Goal: Task Accomplishment & Management: Use online tool/utility

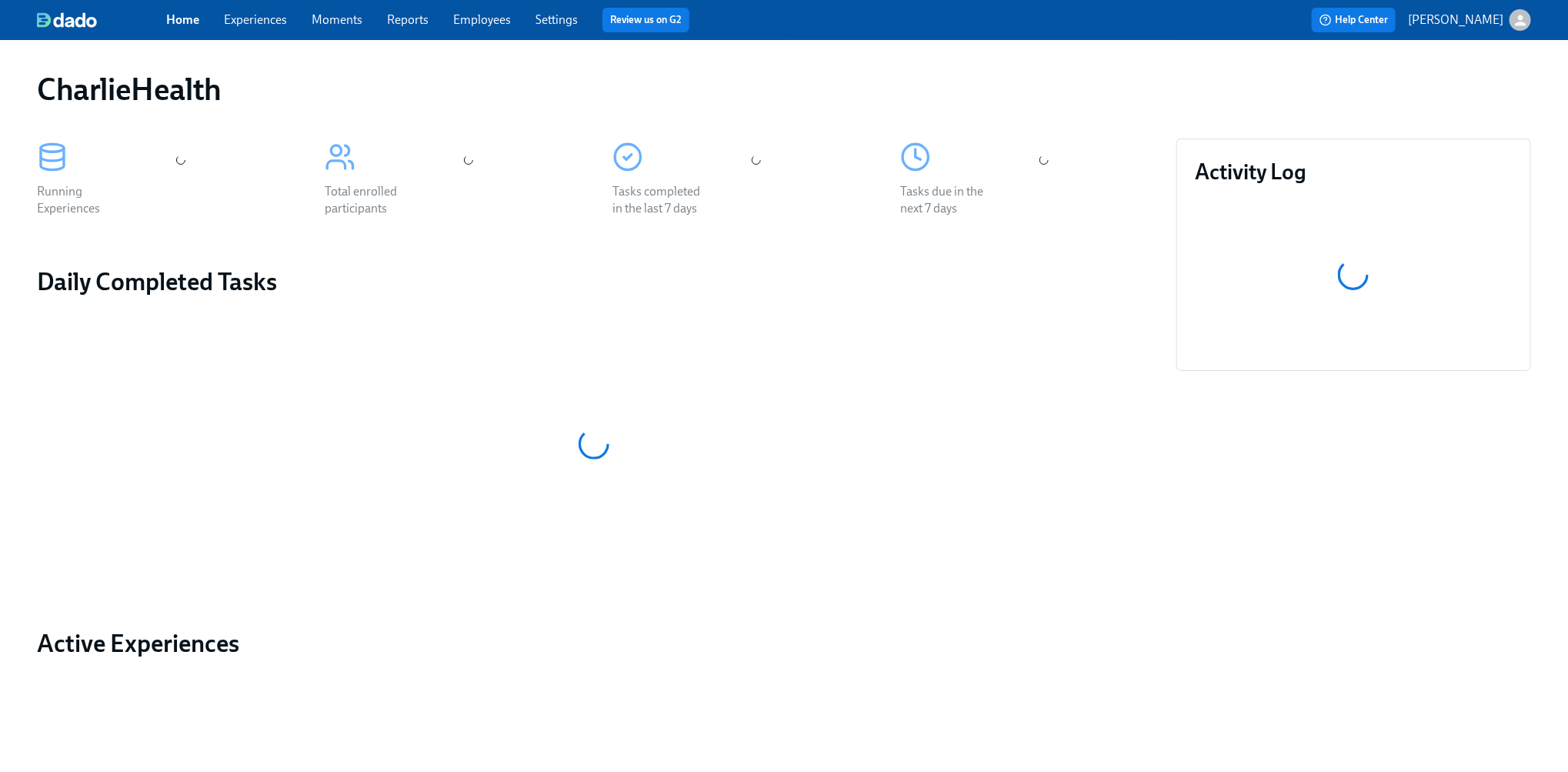
click at [261, 24] on link "Experiences" at bounding box center [255, 20] width 63 height 15
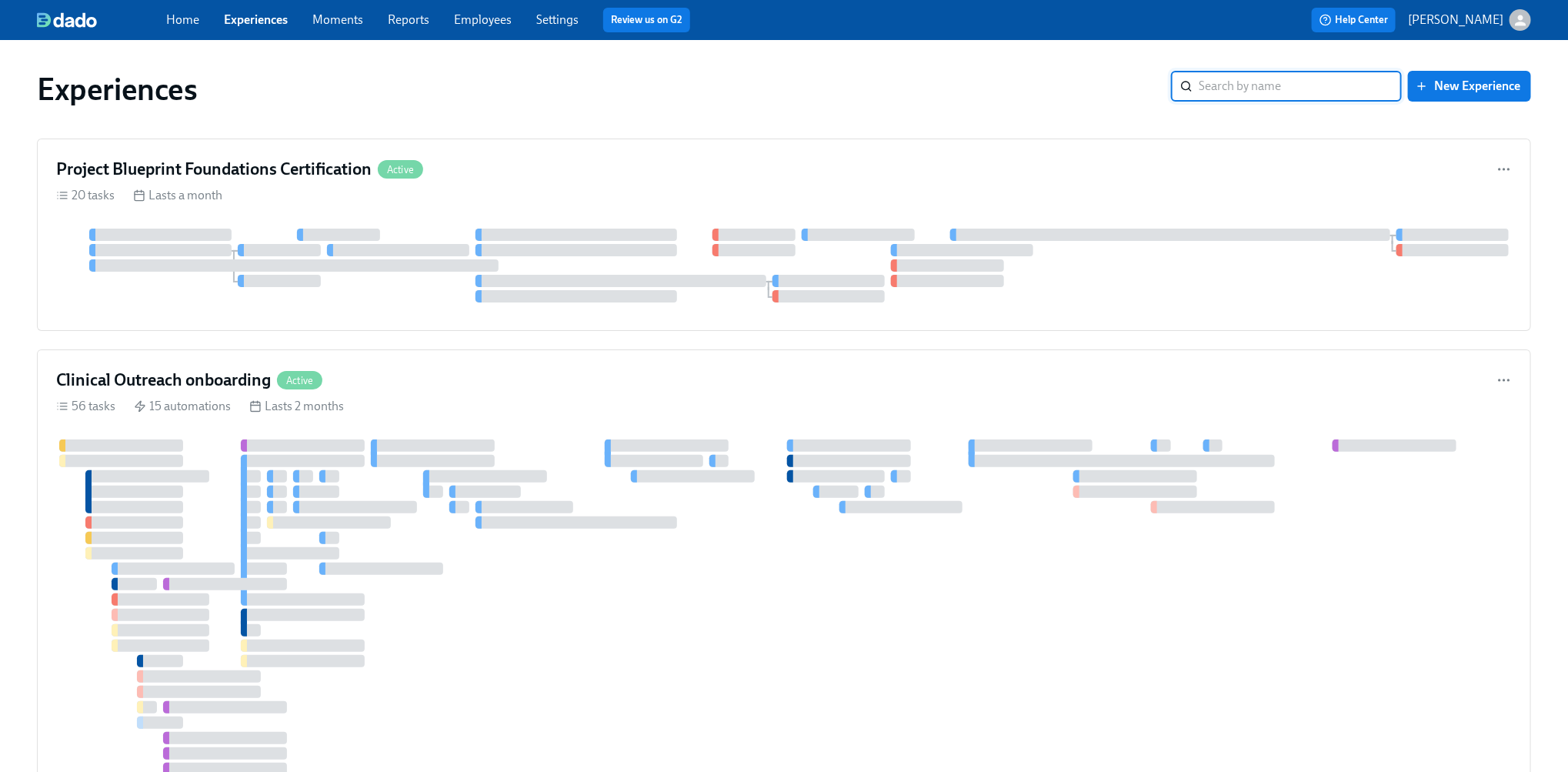
click at [1333, 96] on input "search" at bounding box center [1300, 86] width 203 height 30
type input "gtm"
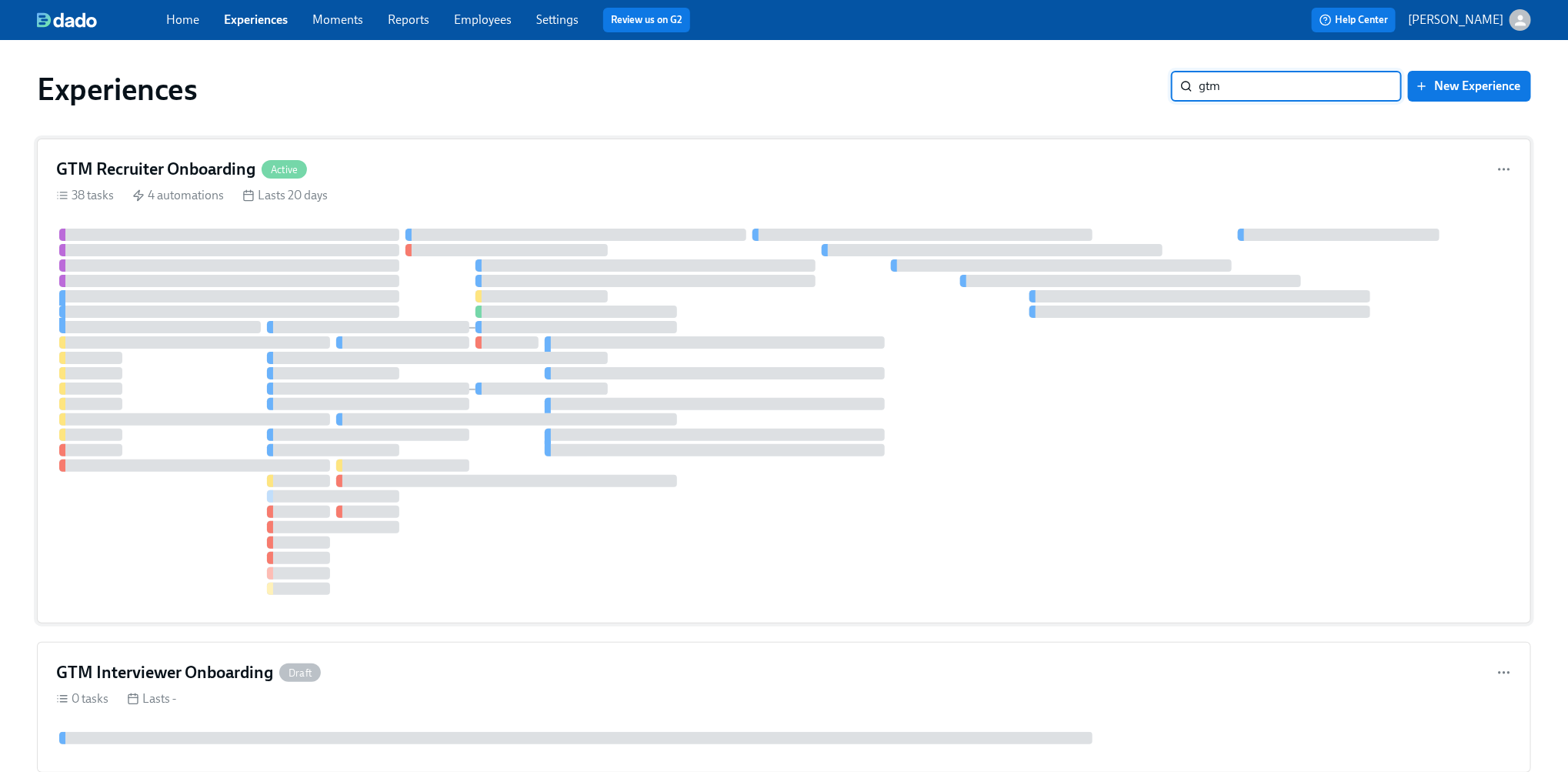
click at [502, 184] on div "GTM Recruiter Onboarding Active 38 tasks 4 automations Lasts 20 days" at bounding box center [784, 380] width 1494 height 485
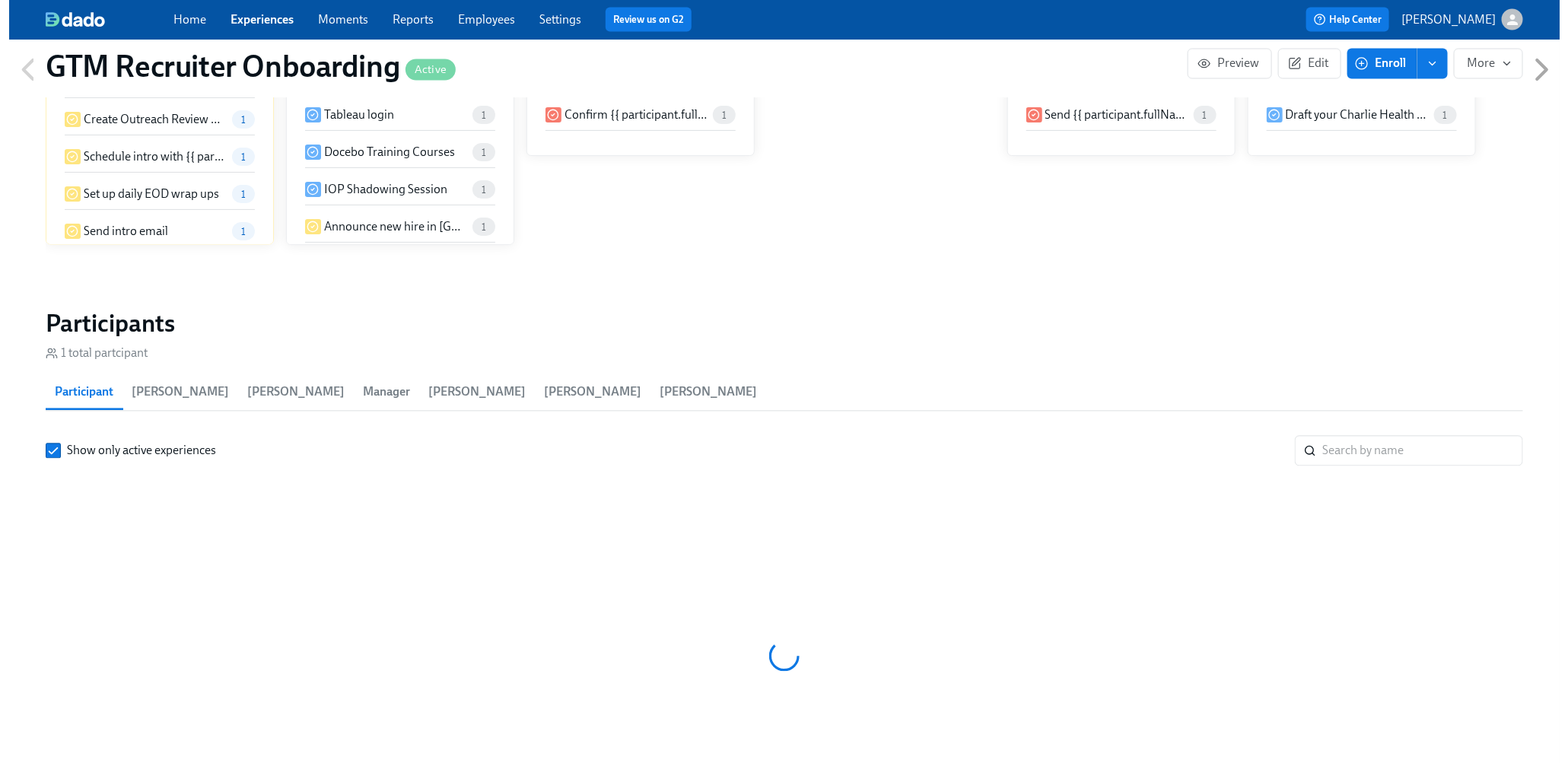
scroll to position [1527, 0]
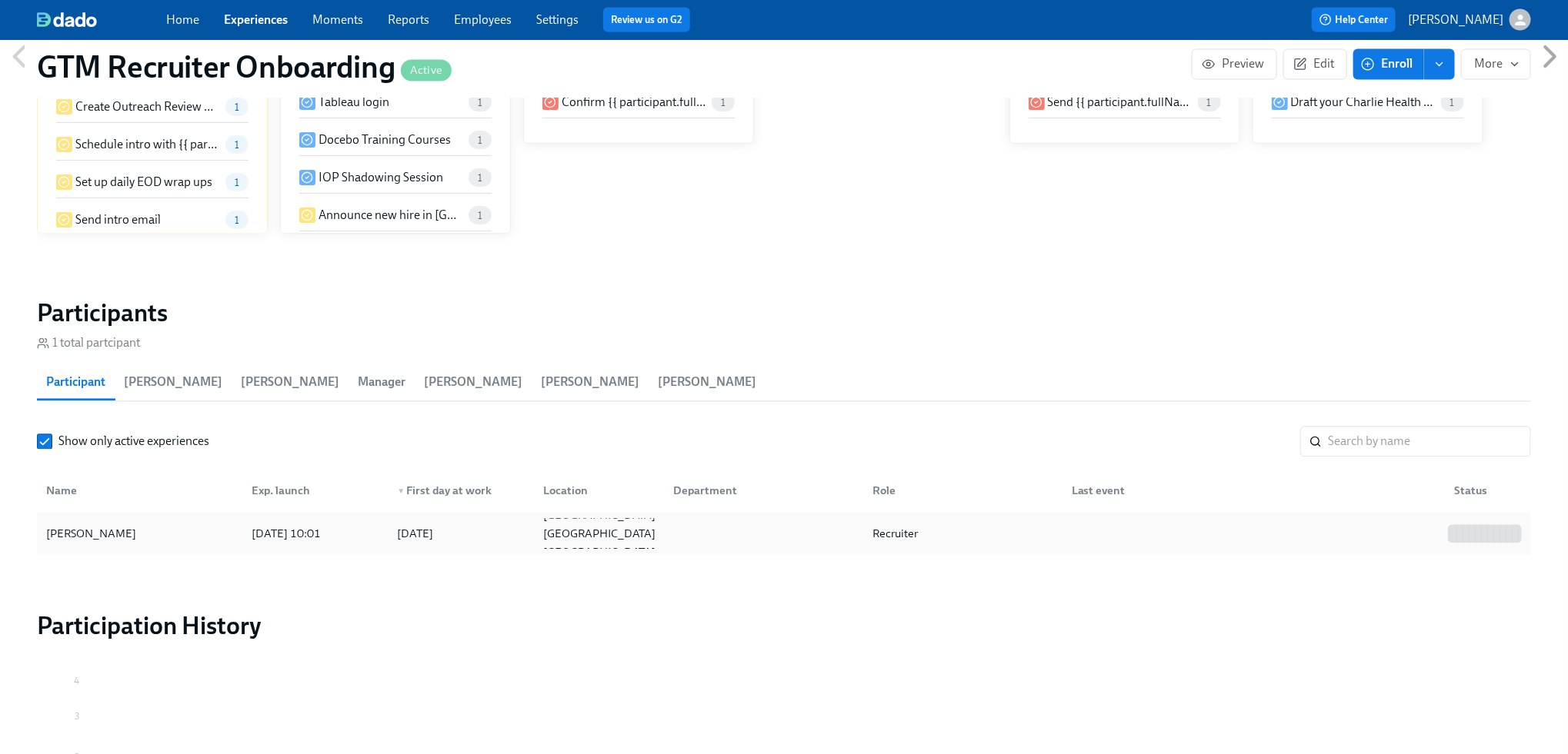
click at [1407, 524] on div at bounding box center [1250, 534] width 383 height 30
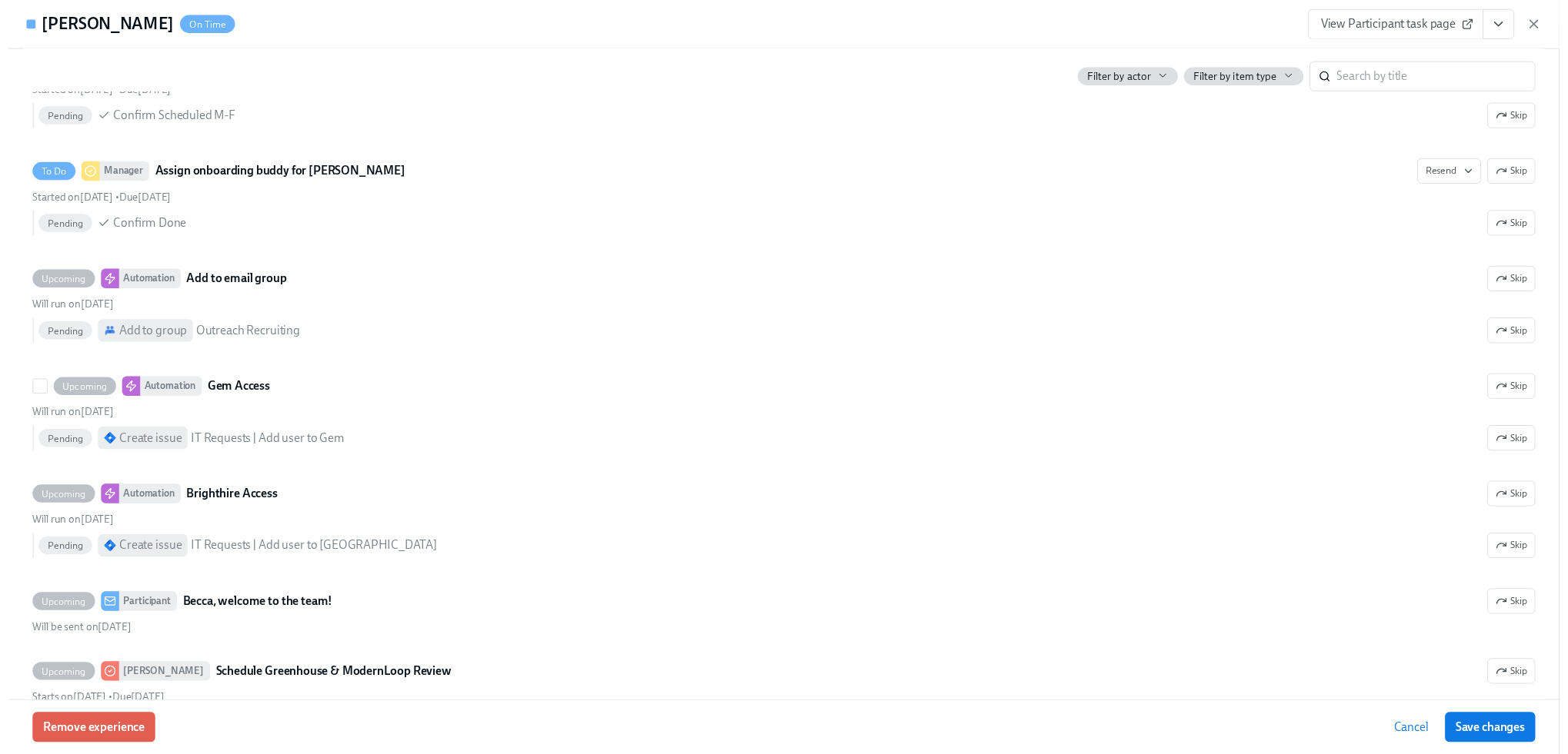
scroll to position [1578, 0]
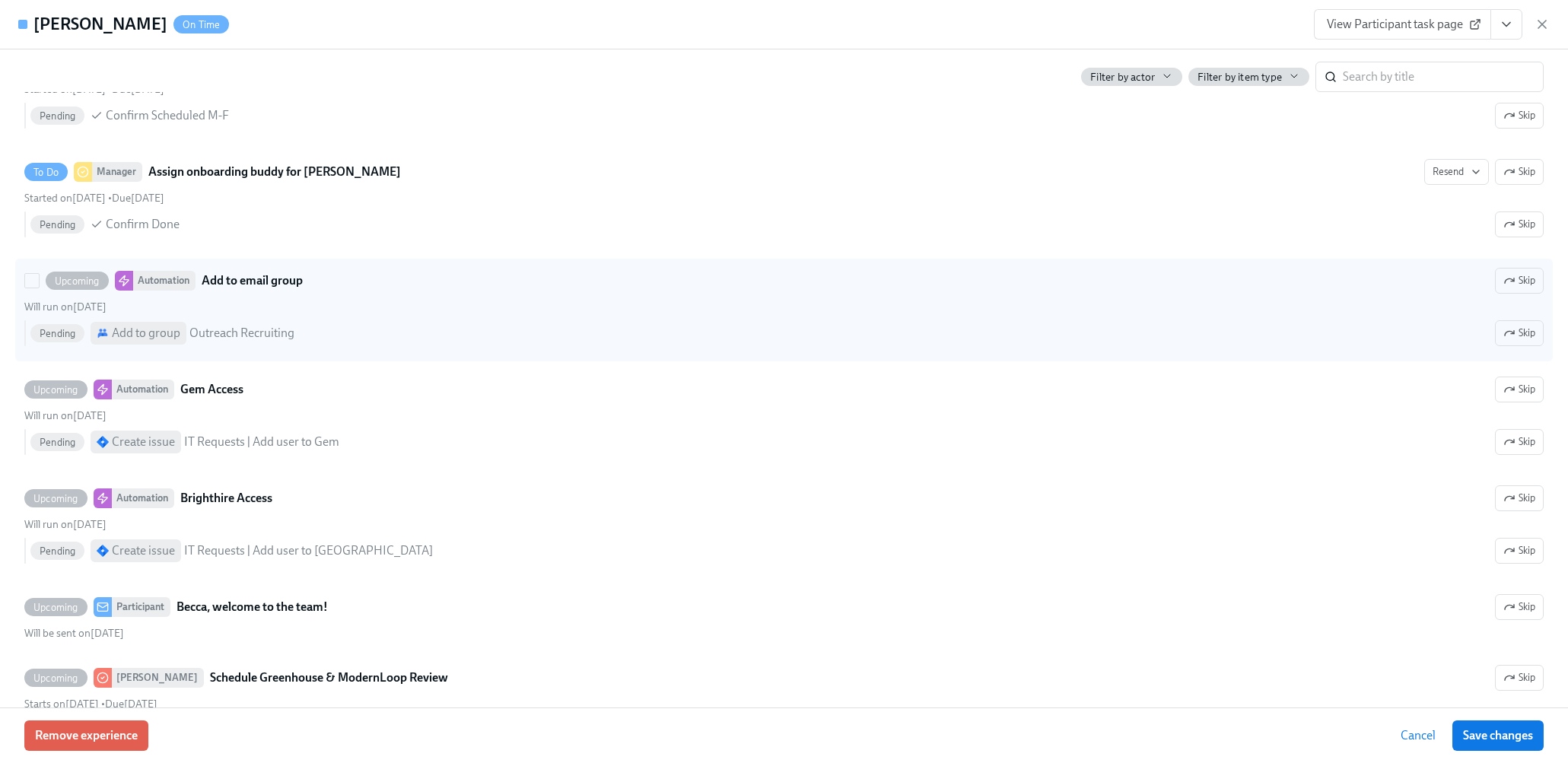
click at [264, 322] on div "Add to group Outreach Recruiting" at bounding box center [192, 334] width 204 height 23
click at [39, 287] on input "Upcoming Automation Add to email group Skip Will run on [DATE] Pending Add to g…" at bounding box center [32, 281] width 14 height 14
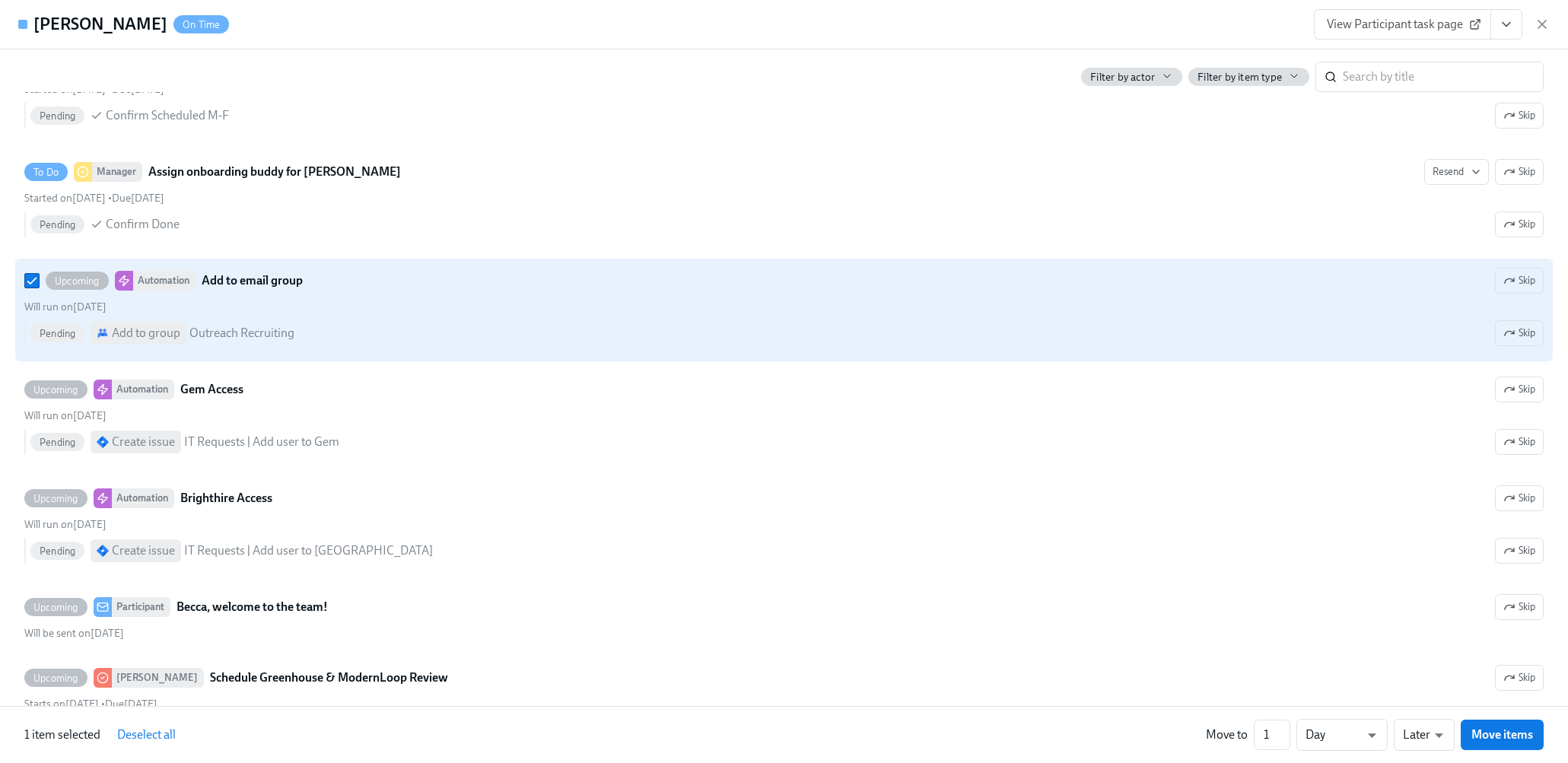
click at [264, 322] on div "Add to group Outreach Recruiting" at bounding box center [192, 334] width 204 height 23
click at [39, 287] on input "Upcoming Automation Add to email group Skip Will run on [DATE] Pending Add to g…" at bounding box center [32, 281] width 14 height 14
checkbox input "false"
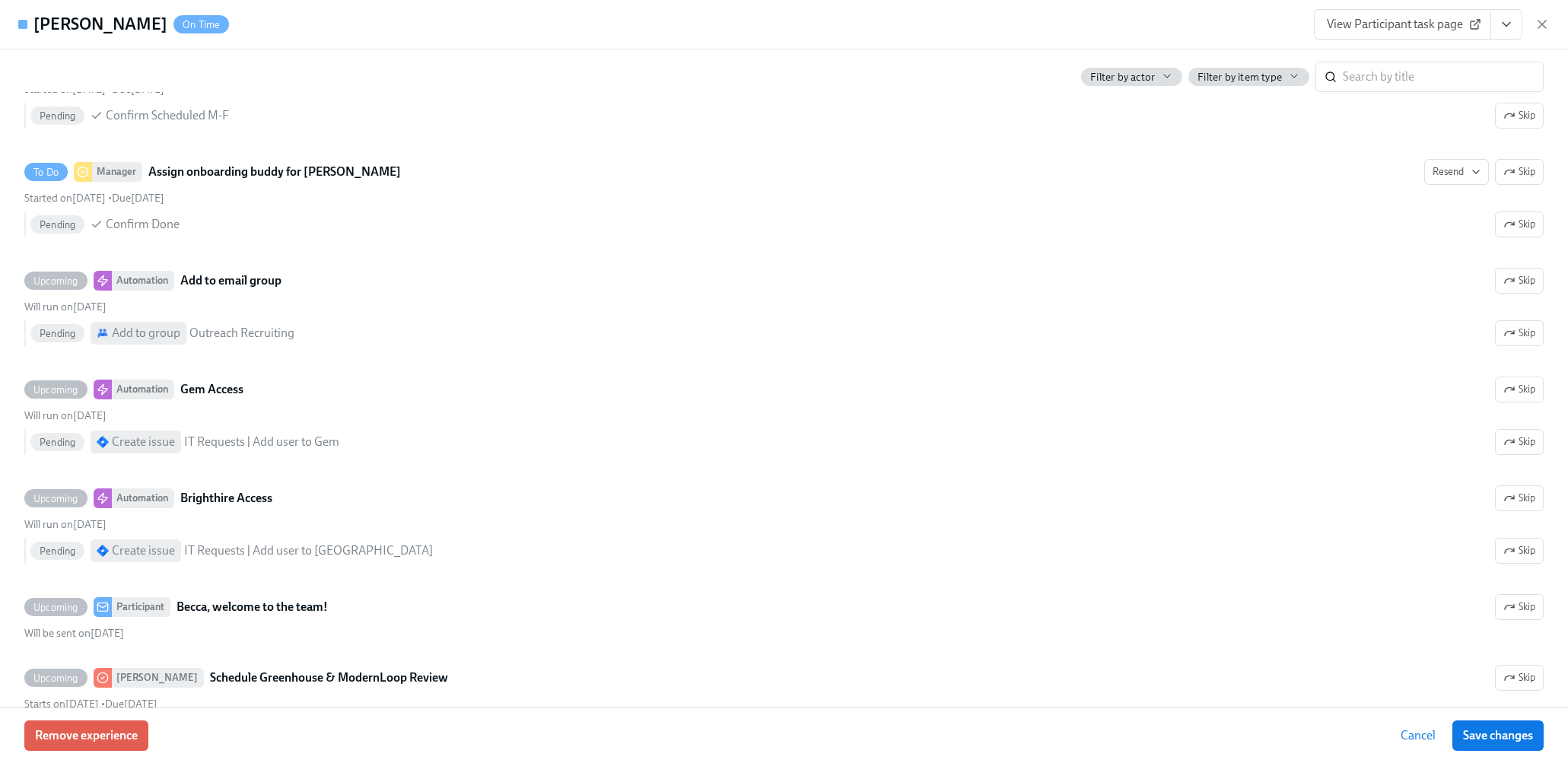
click at [1424, 727] on button "Cancel" at bounding box center [1417, 735] width 56 height 30
